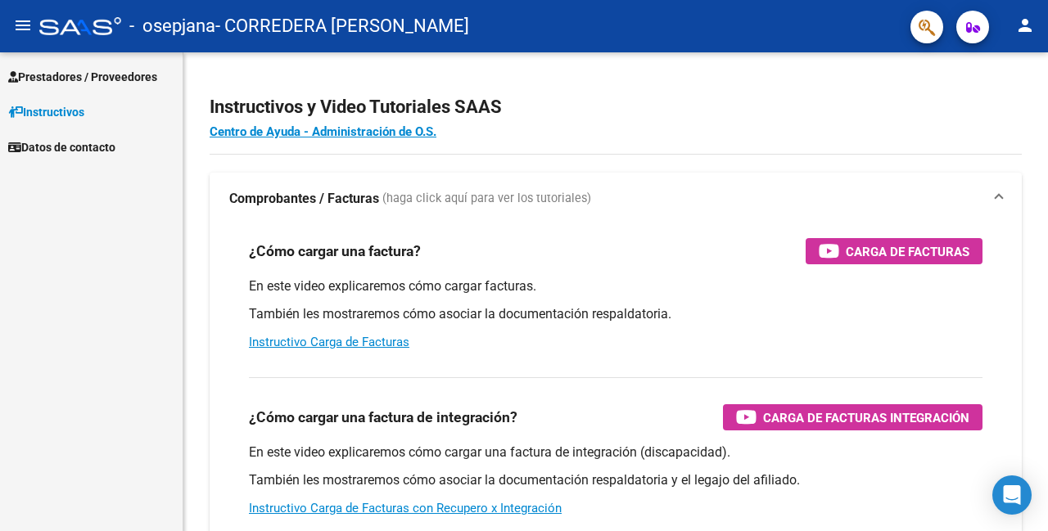
drag, startPoint x: 97, startPoint y: 83, endPoint x: 106, endPoint y: 103, distance: 22.7
click at [98, 83] on span "Prestadores / Proveedores" at bounding box center [82, 77] width 149 height 18
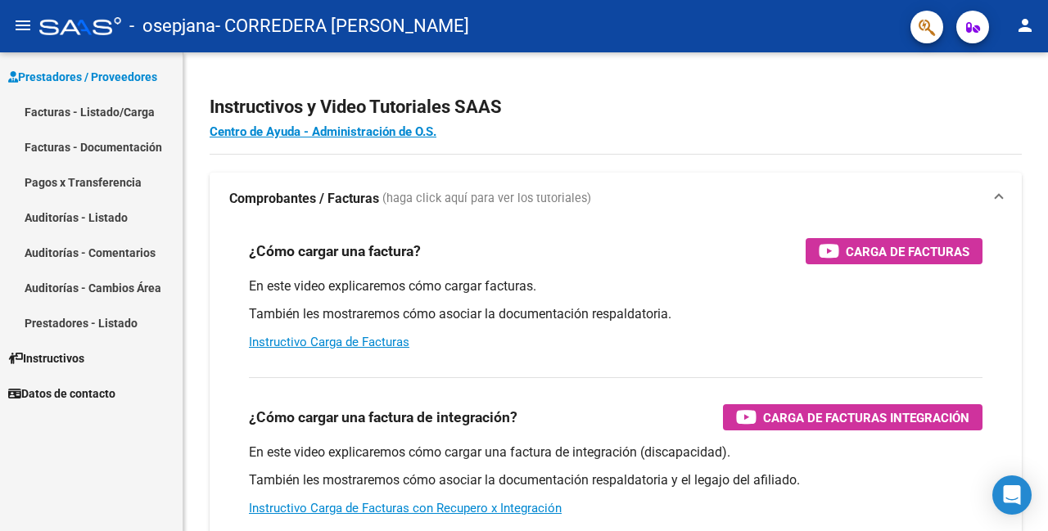
click at [110, 115] on link "Facturas - Listado/Carga" at bounding box center [91, 111] width 182 height 35
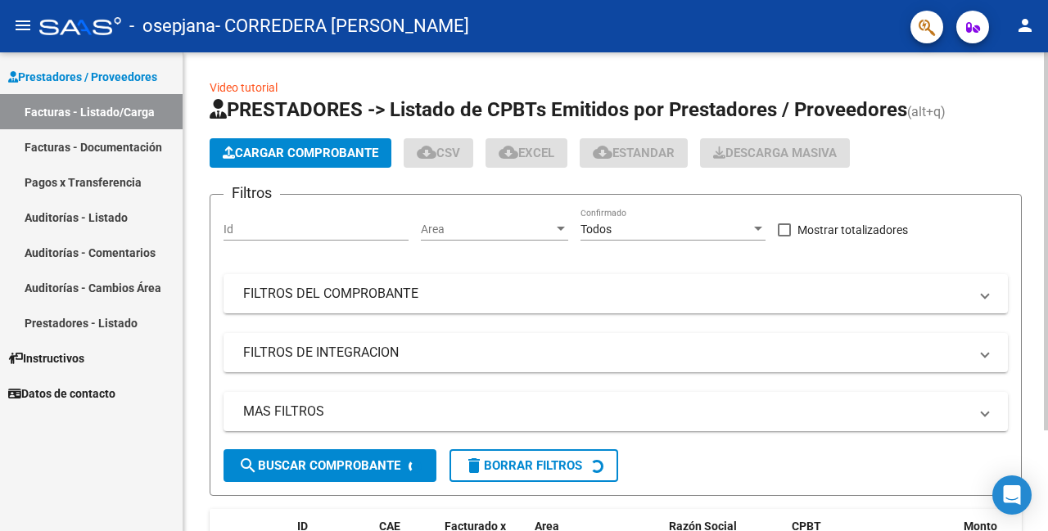
click at [254, 152] on span "Cargar Comprobante" at bounding box center [300, 153] width 155 height 15
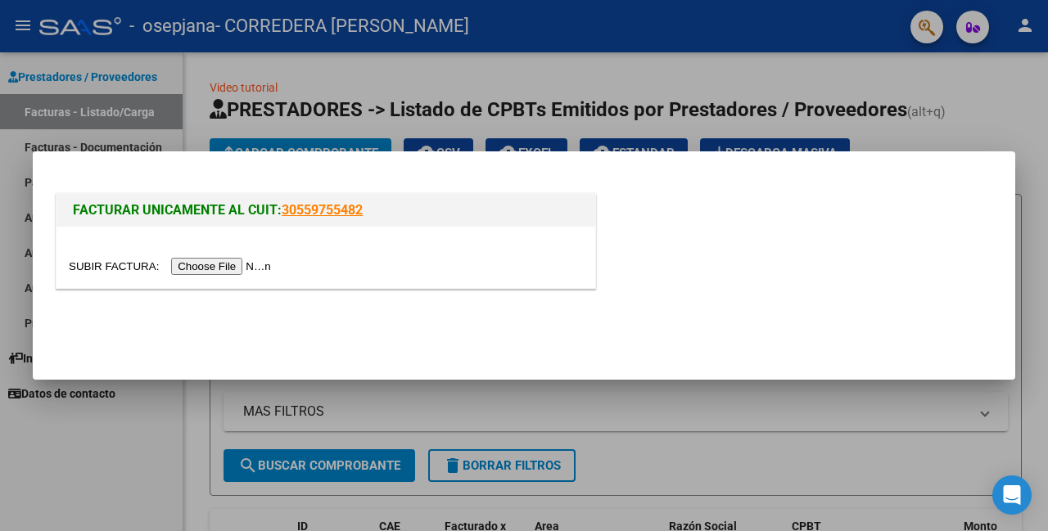
click at [224, 264] on input "file" at bounding box center [172, 266] width 207 height 17
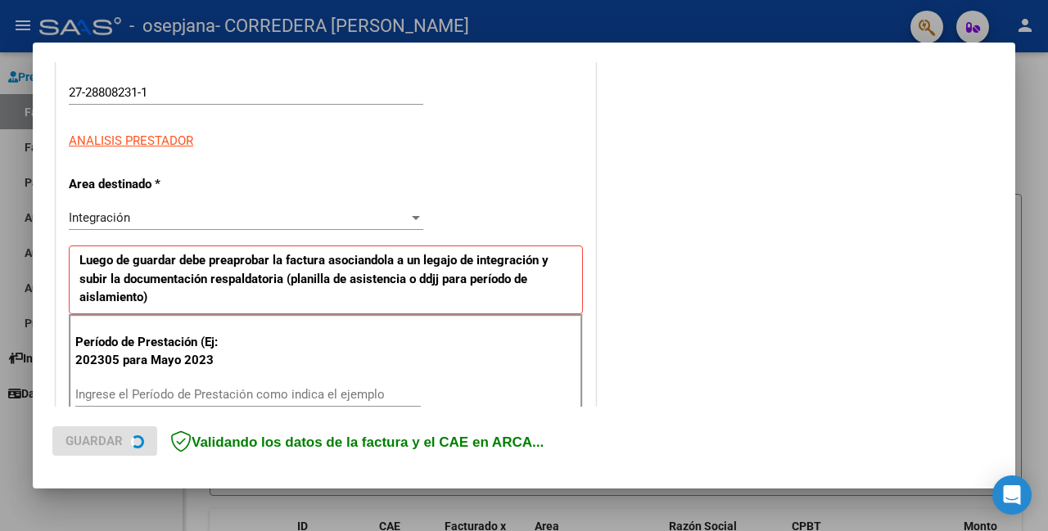
scroll to position [246, 0]
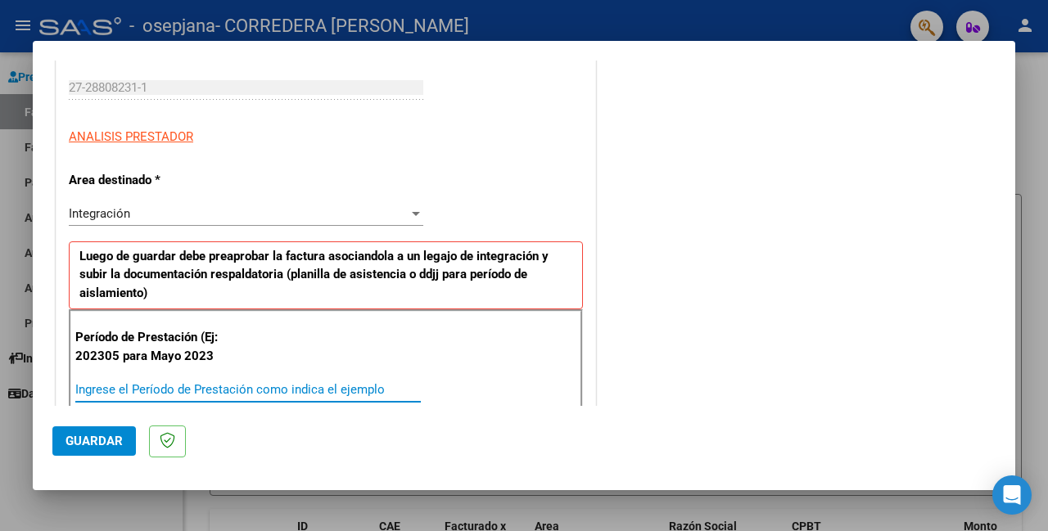
click at [232, 386] on input "Ingrese el Período de Prestación como indica el ejemplo" at bounding box center [247, 389] width 345 height 15
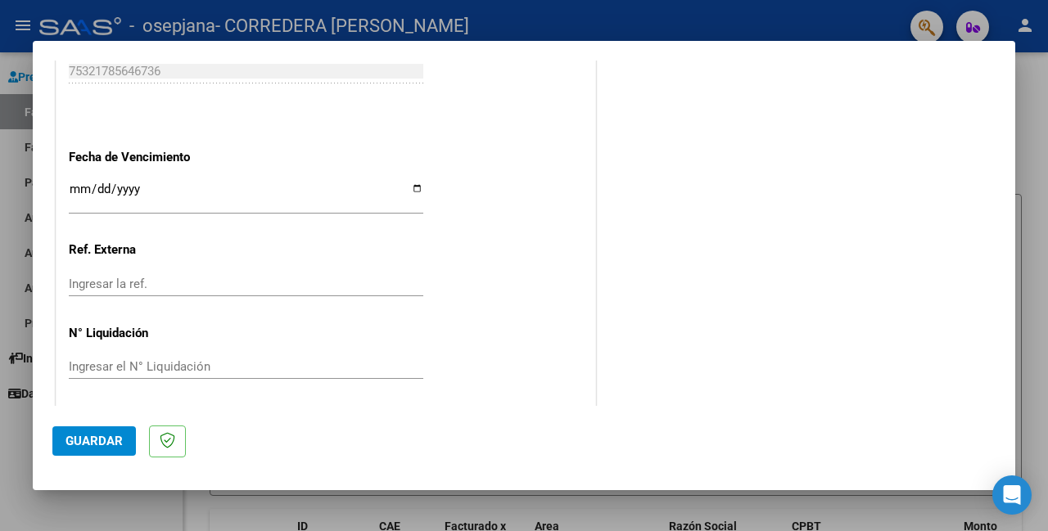
scroll to position [933, 0]
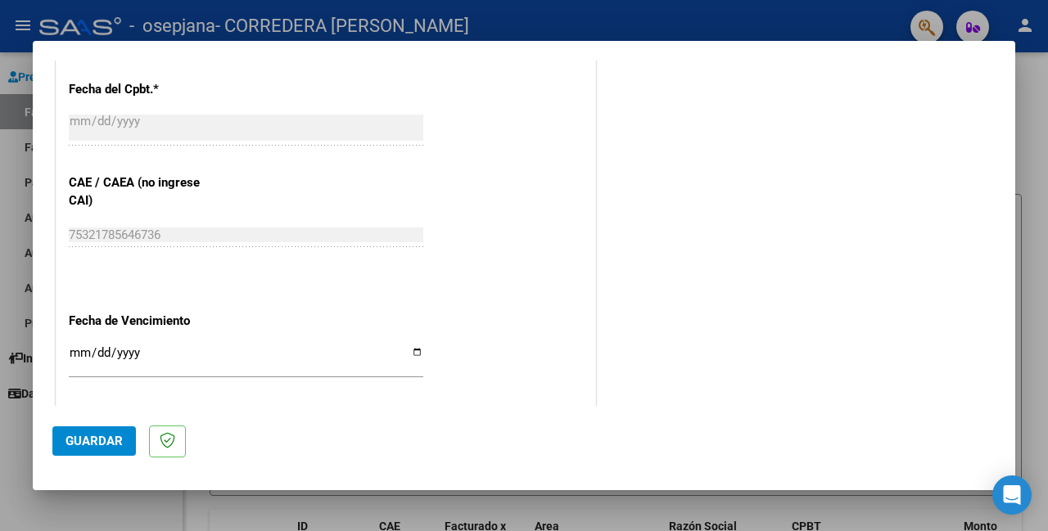
type input "202507"
click at [408, 349] on input "Ingresar la fecha" at bounding box center [246, 359] width 354 height 26
type input "[DATE]"
click at [90, 434] on span "Guardar" at bounding box center [93, 441] width 57 height 15
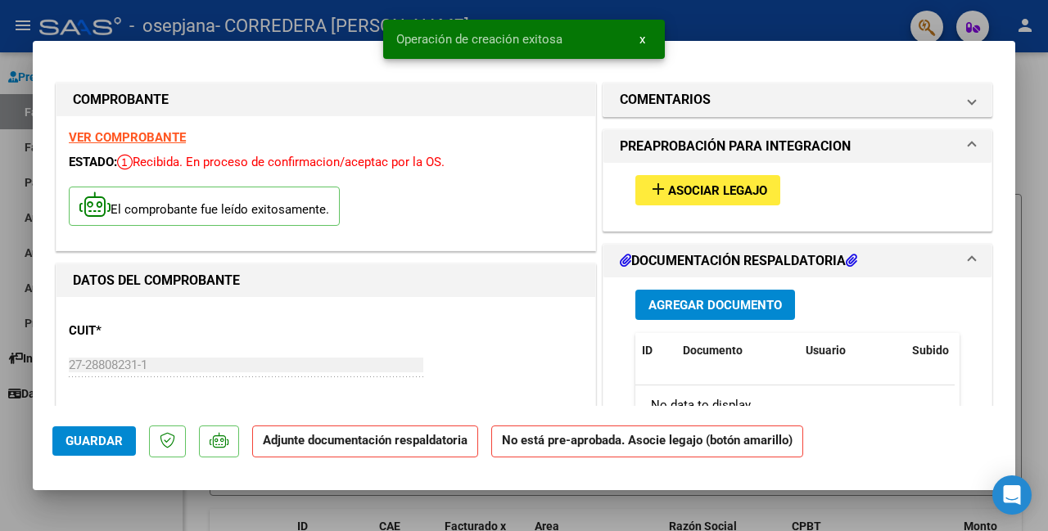
click at [648, 194] on mat-icon "add" at bounding box center [658, 189] width 20 height 20
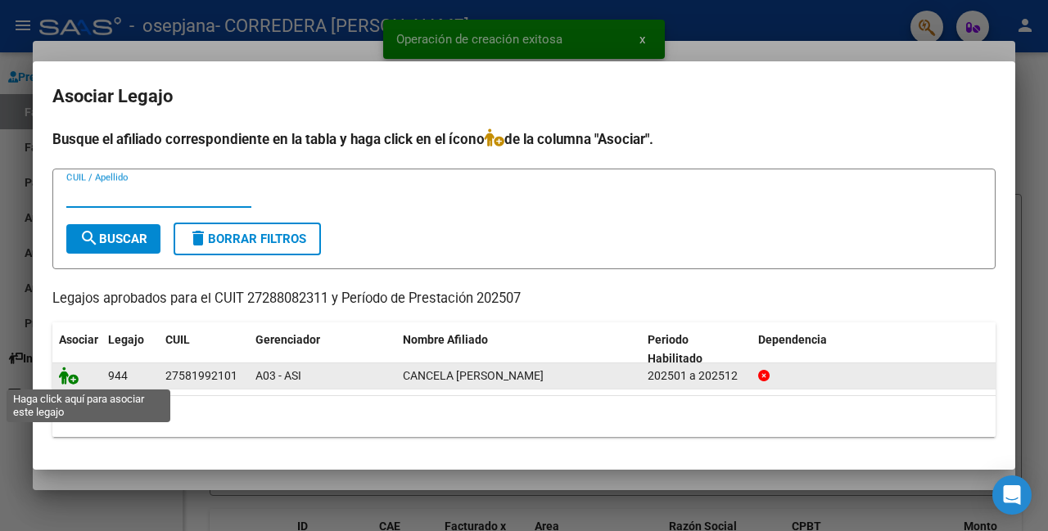
click at [73, 381] on icon at bounding box center [69, 376] width 20 height 18
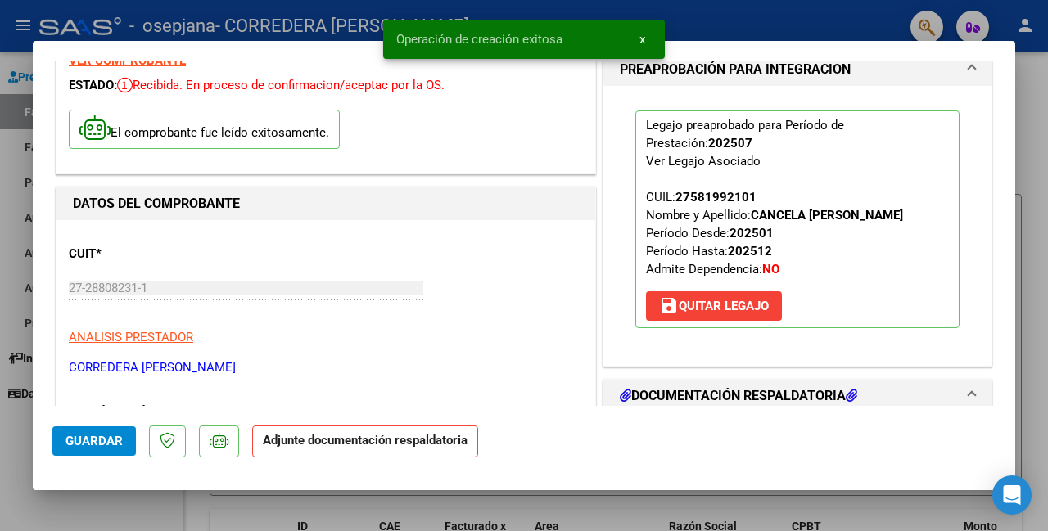
scroll to position [246, 0]
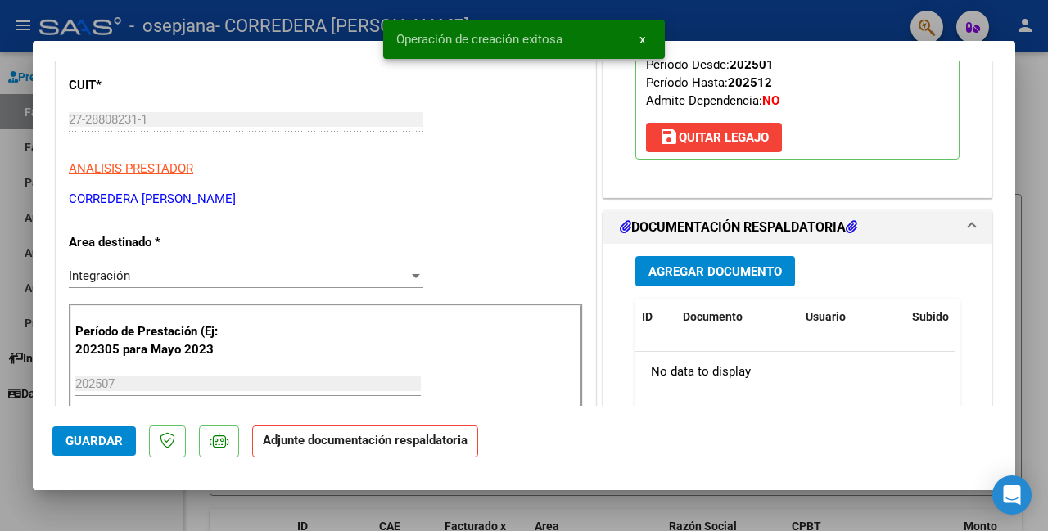
click at [689, 248] on div "Agregar Documento ID Documento Usuario Subido Acción No data to display 0 total…" at bounding box center [797, 407] width 349 height 327
click at [692, 264] on span "Agregar Documento" at bounding box center [714, 271] width 133 height 15
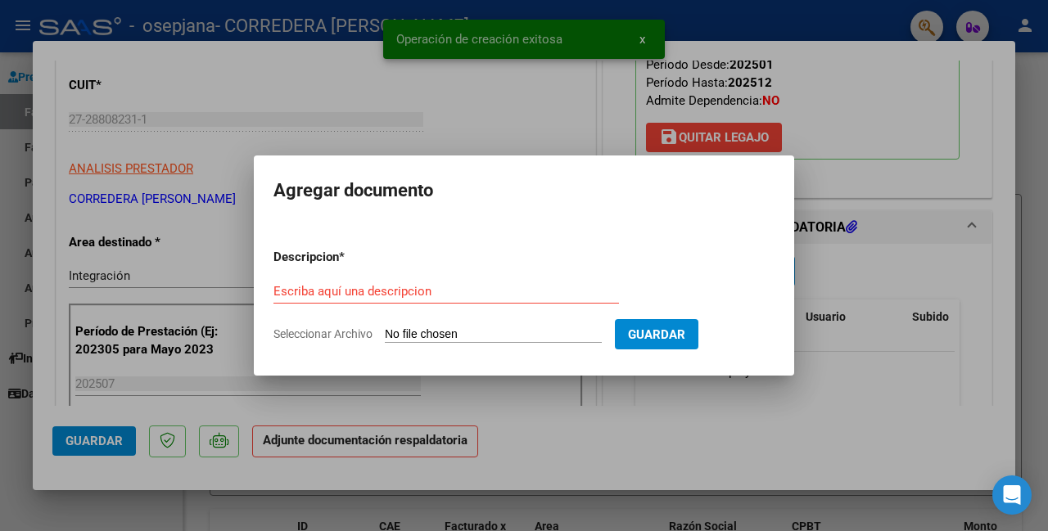
click at [461, 329] on input "Seleccionar Archivo" at bounding box center [493, 335] width 217 height 16
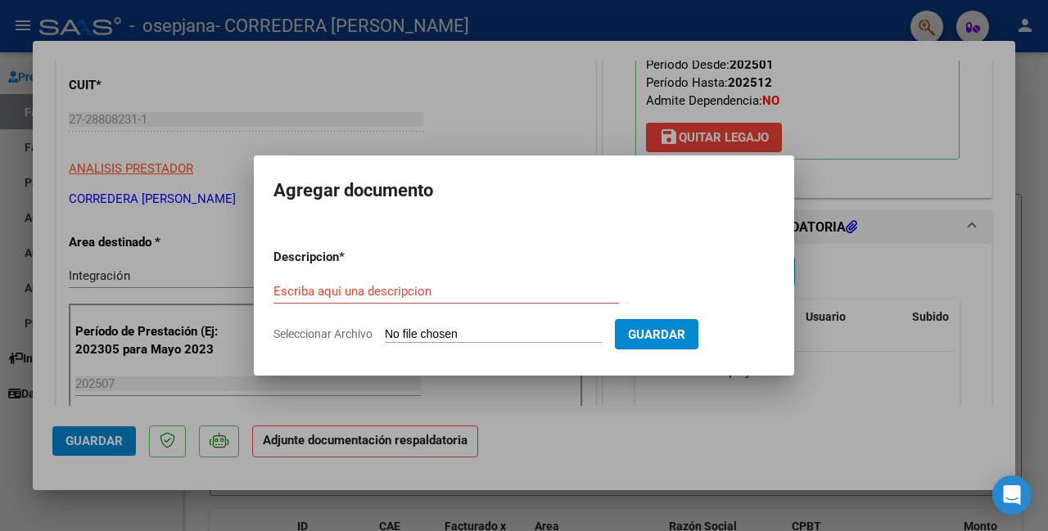
type input "C:\fakepath\[PERSON_NAME] planilla [DATE].pdf"
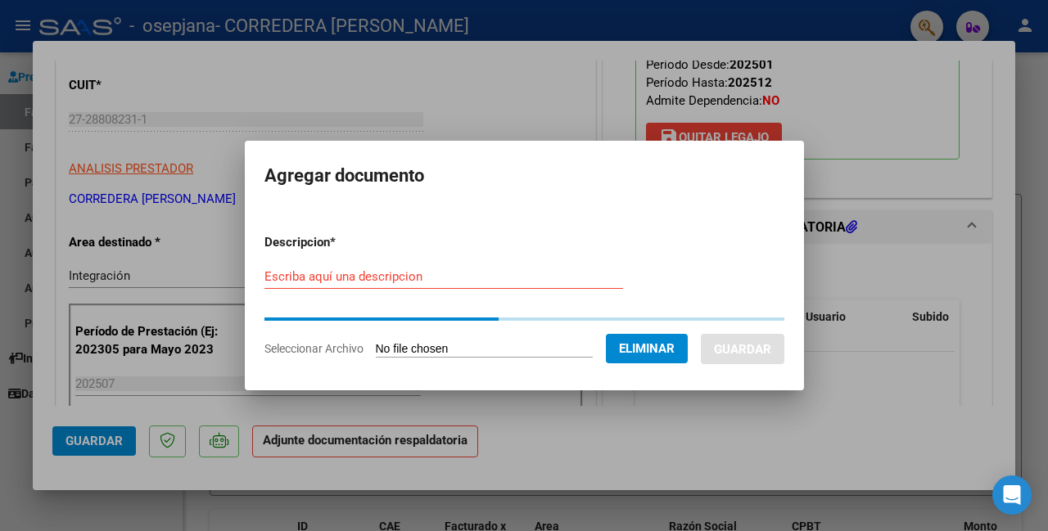
click at [408, 285] on div "Escriba aquí una descripcion" at bounding box center [443, 276] width 358 height 25
click at [400, 278] on input "Escriba aquí una descripcion" at bounding box center [443, 276] width 358 height 15
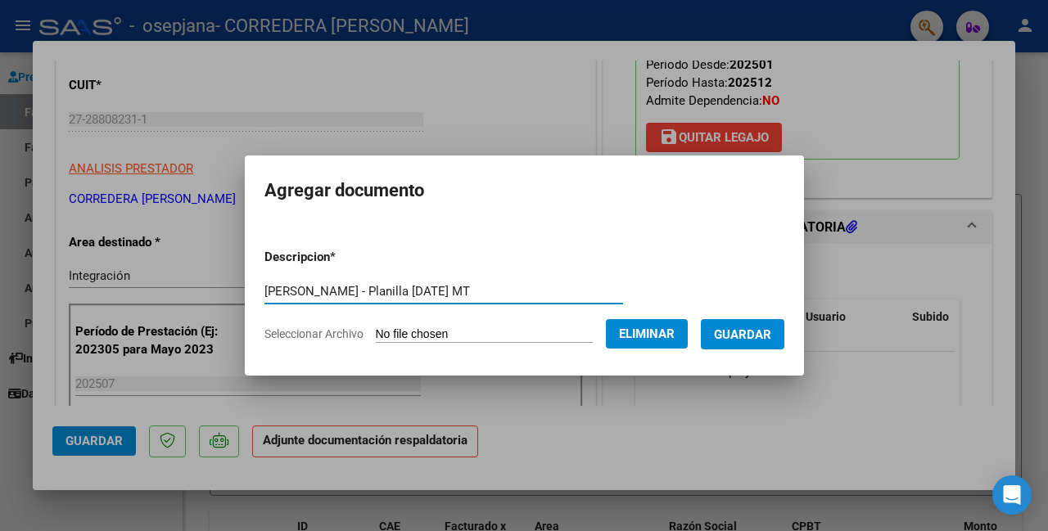
click at [411, 293] on input "[PERSON_NAME] - Planilla [DATE] MT" at bounding box center [443, 291] width 358 height 15
type input "[PERSON_NAME] - Planilla [DATE] MT"
click at [748, 340] on span "Guardar" at bounding box center [742, 334] width 57 height 15
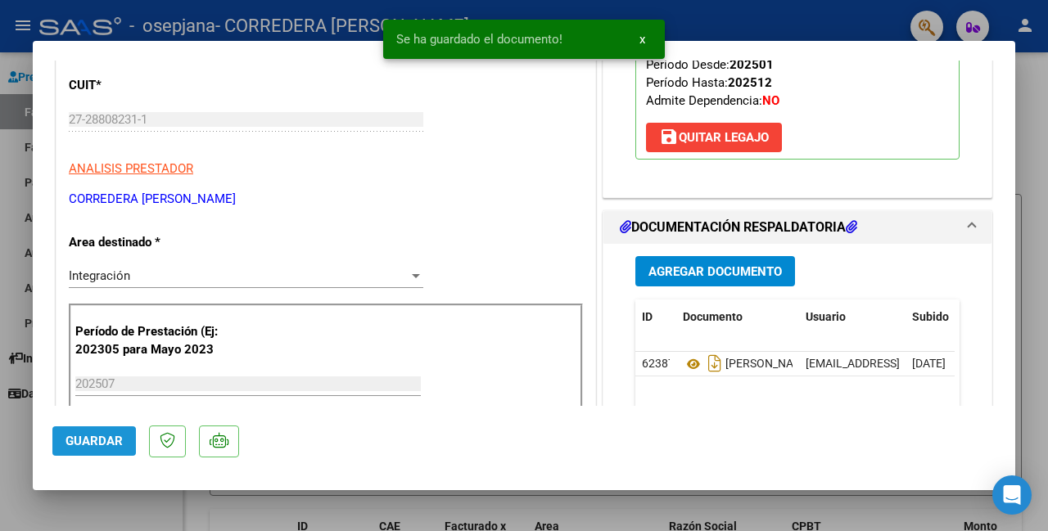
click at [96, 437] on span "Guardar" at bounding box center [93, 441] width 57 height 15
click at [111, 498] on div at bounding box center [524, 265] width 1048 height 531
type input "$ 0,00"
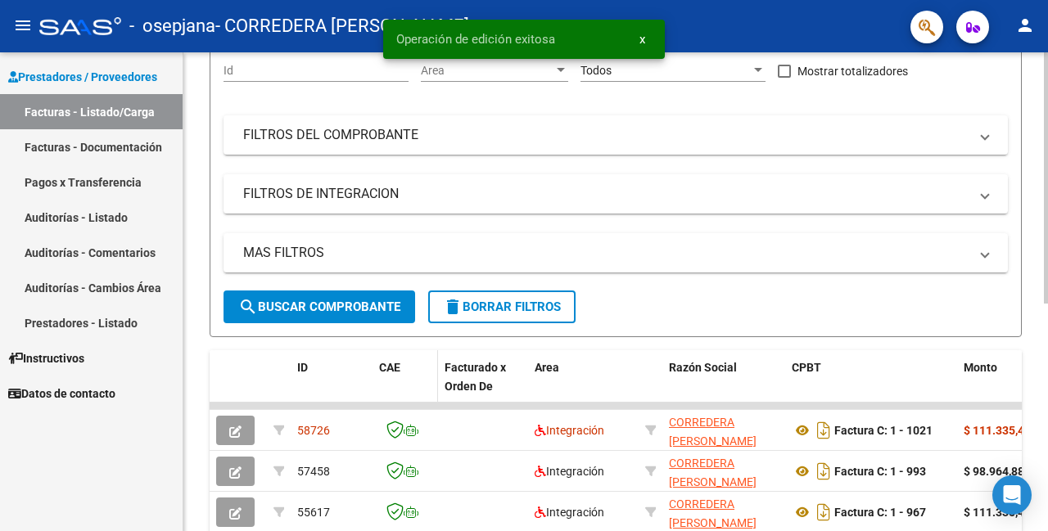
scroll to position [164, 0]
